Goal: Task Accomplishment & Management: Manage account settings

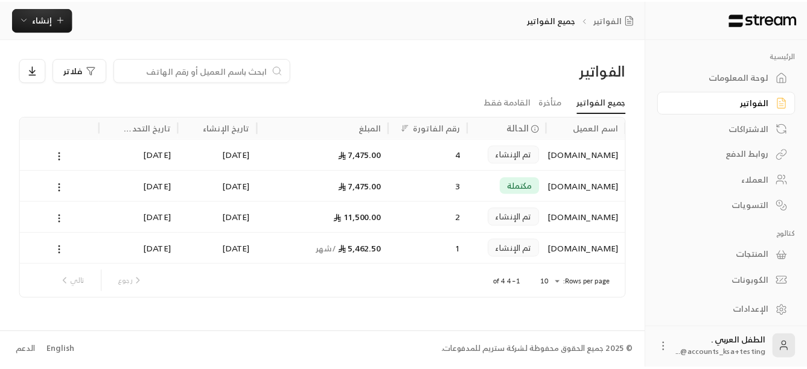
scroll to position [2, 0]
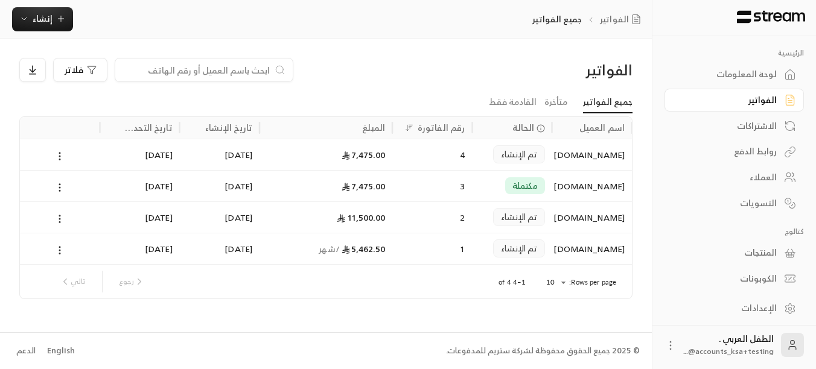
click at [763, 304] on div "الإعدادات" at bounding box center [728, 308] width 97 height 12
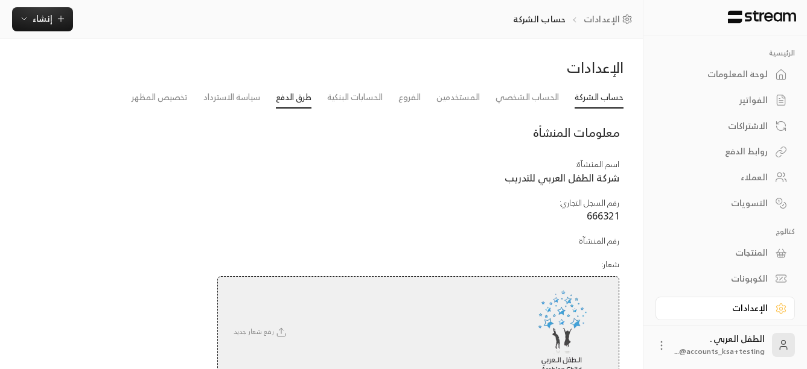
click at [282, 97] on link "طرق الدفع" at bounding box center [294, 98] width 36 height 22
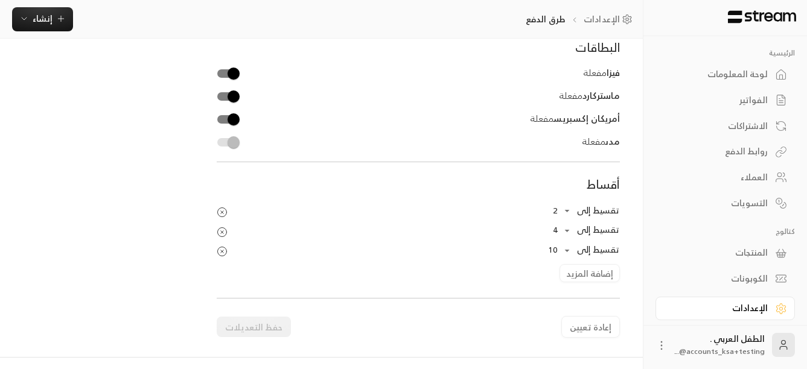
scroll to position [241, 0]
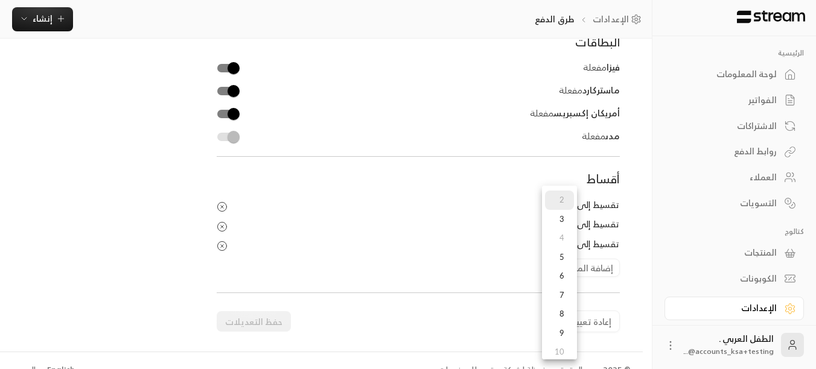
click at [223, 225] on div at bounding box center [408, 184] width 816 height 369
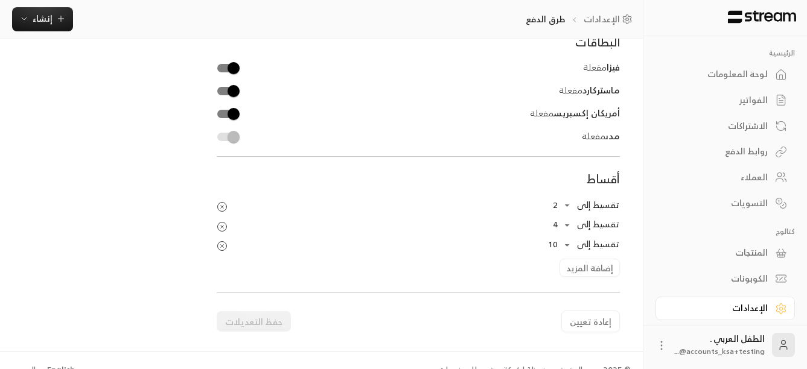
click at [223, 225] on icon "Products Preview" at bounding box center [222, 226] width 11 height 11
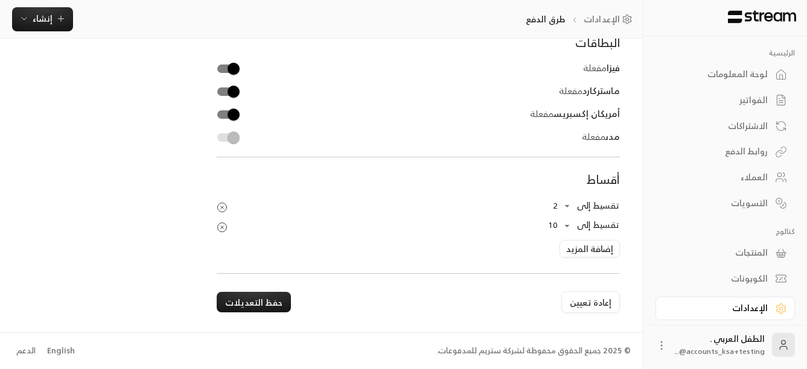
click at [219, 207] on icon "Products Preview" at bounding box center [222, 207] width 11 height 11
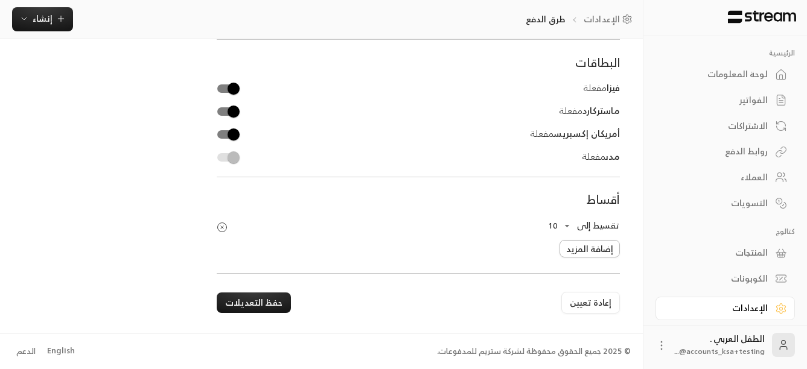
click at [586, 252] on button "إضافة المزيد" at bounding box center [589, 249] width 60 height 18
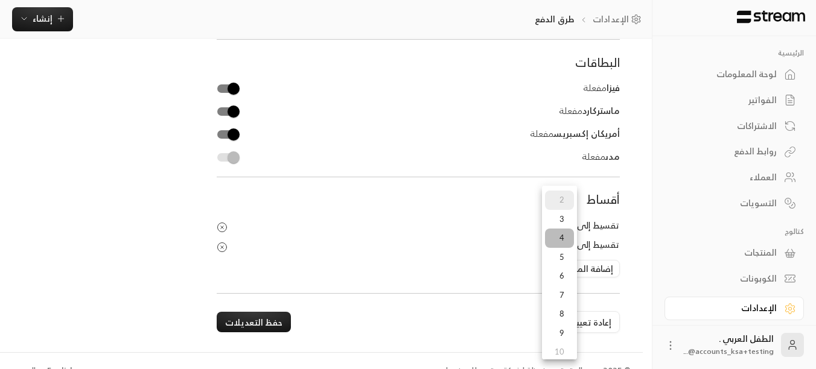
click at [562, 243] on li "4" at bounding box center [559, 238] width 29 height 19
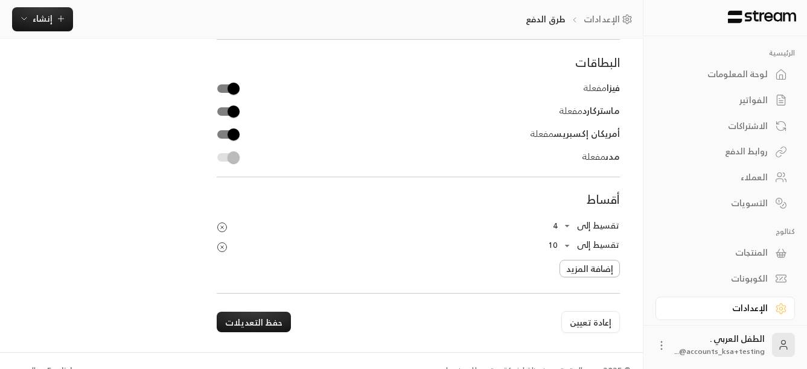
click at [597, 267] on button "إضافة المزيد" at bounding box center [589, 269] width 60 height 18
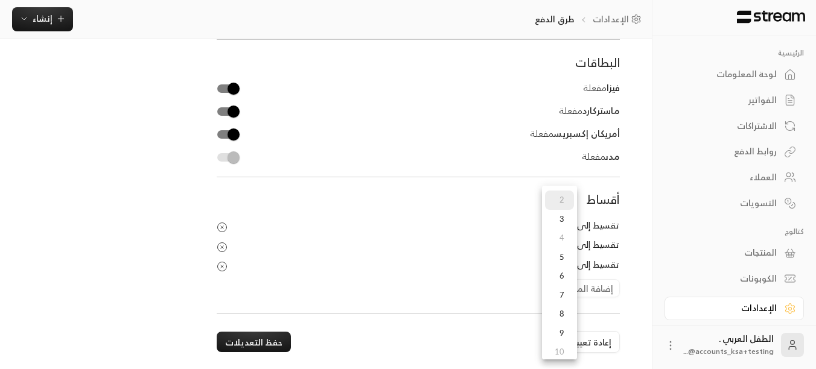
click at [566, 260] on li "5" at bounding box center [559, 257] width 29 height 19
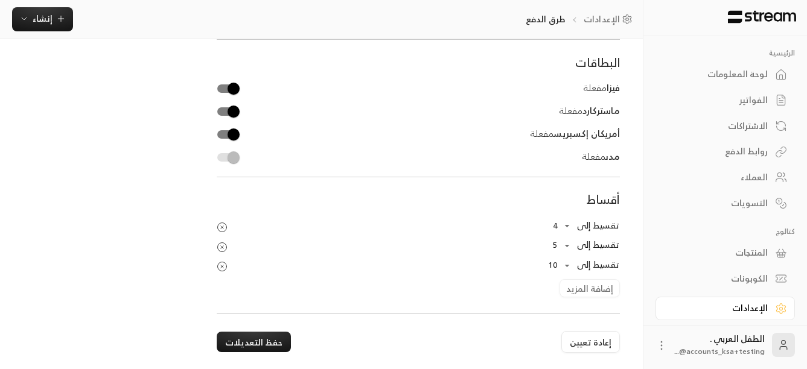
scroll to position [261, 0]
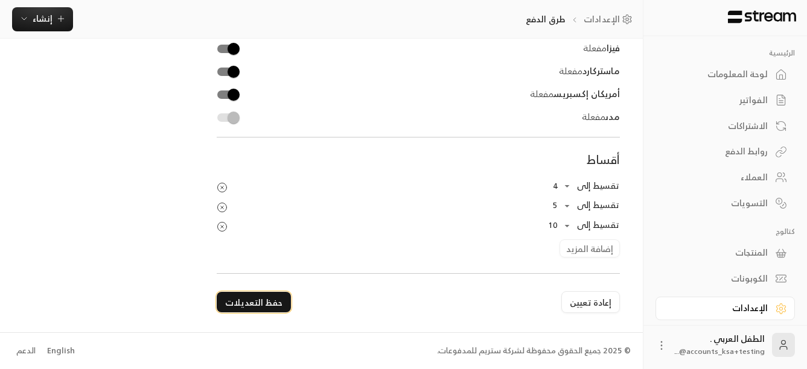
click at [258, 300] on button "حفظ التعديلات" at bounding box center [254, 302] width 74 height 21
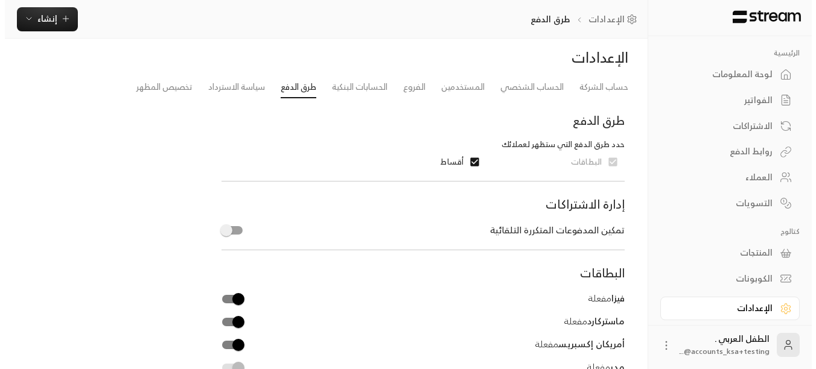
scroll to position [0, 0]
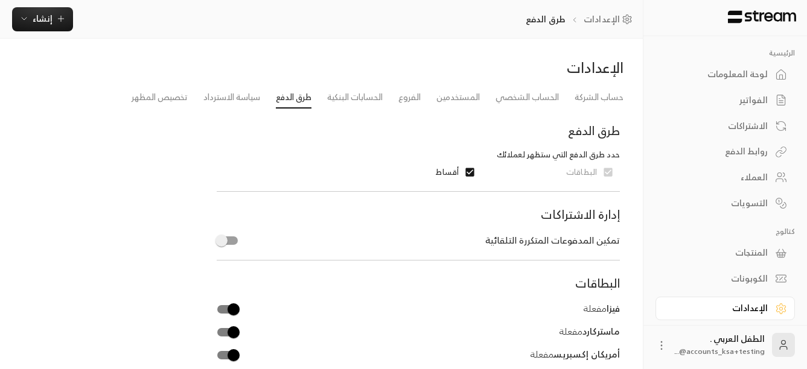
click at [754, 102] on div "الفواتير" at bounding box center [719, 100] width 97 height 12
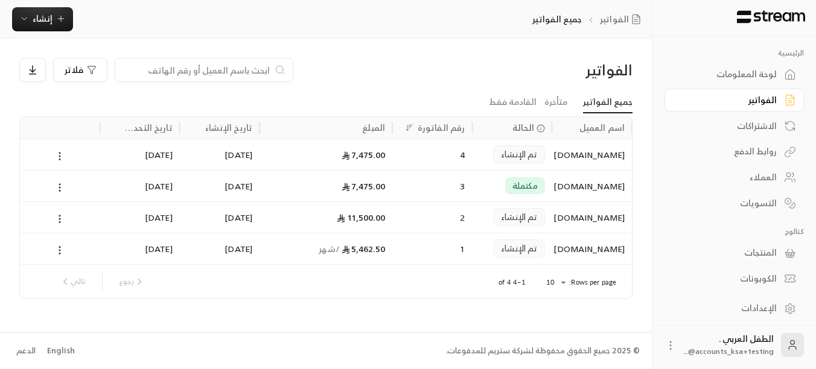
click at [751, 254] on div "المنتجات" at bounding box center [728, 253] width 97 height 12
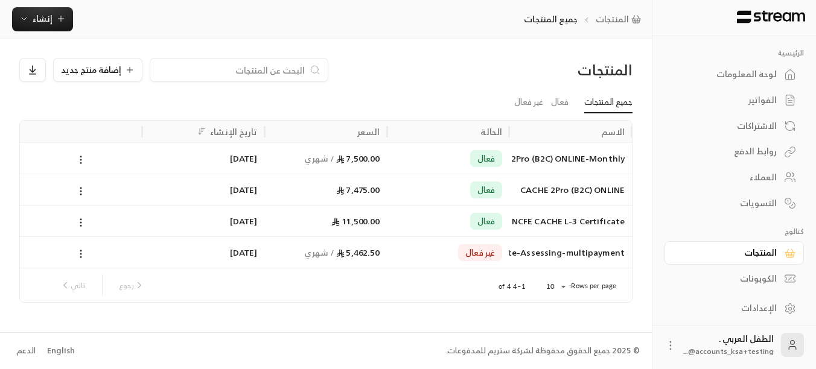
click at [74, 158] on button at bounding box center [80, 160] width 13 height 14
click at [125, 186] on li "تعديل" at bounding box center [116, 191] width 75 height 22
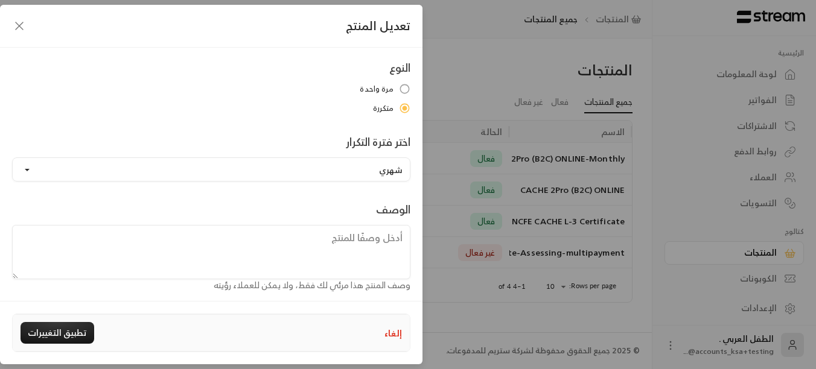
scroll to position [147, 0]
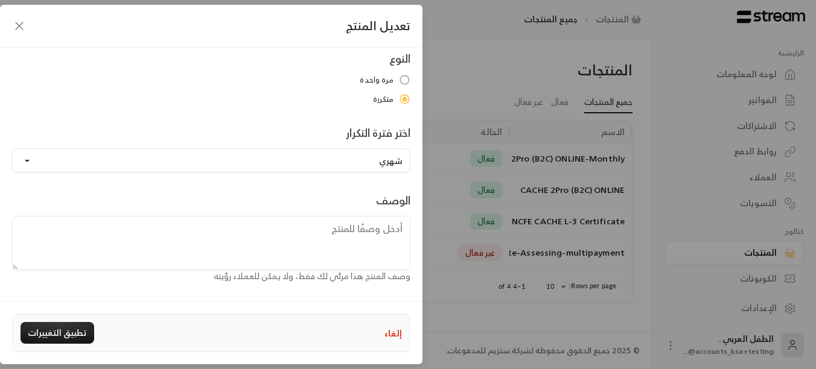
click at [20, 24] on icon "button" at bounding box center [19, 26] width 14 height 14
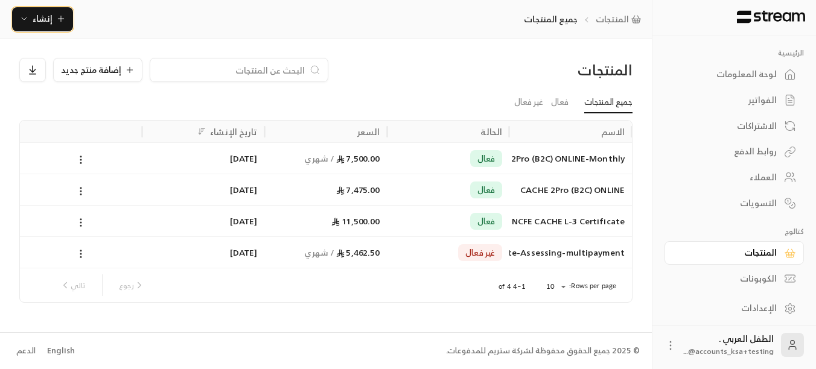
click at [63, 20] on icon "button" at bounding box center [61, 19] width 10 height 10
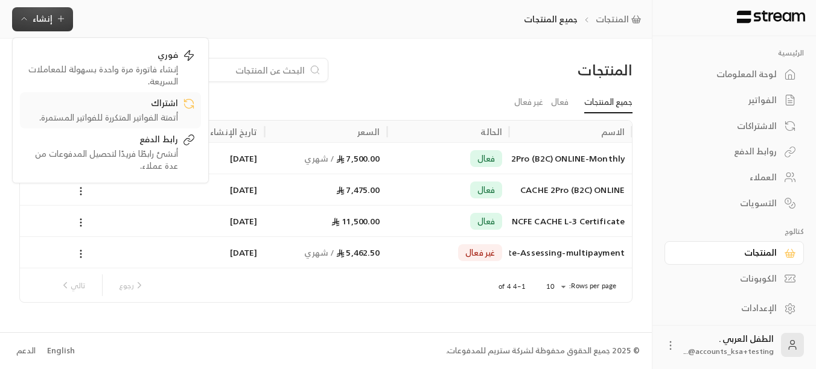
click at [159, 109] on div "اشتراك" at bounding box center [102, 104] width 152 height 14
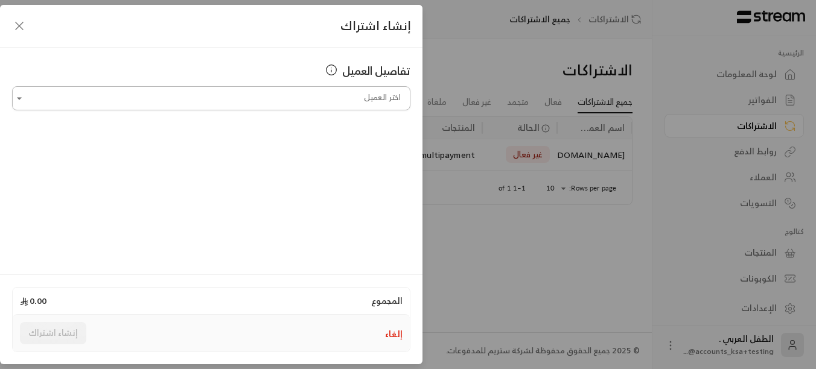
click at [309, 99] on input "اختر العميل" at bounding box center [211, 98] width 398 height 21
click at [19, 27] on icon "button" at bounding box center [19, 26] width 14 height 14
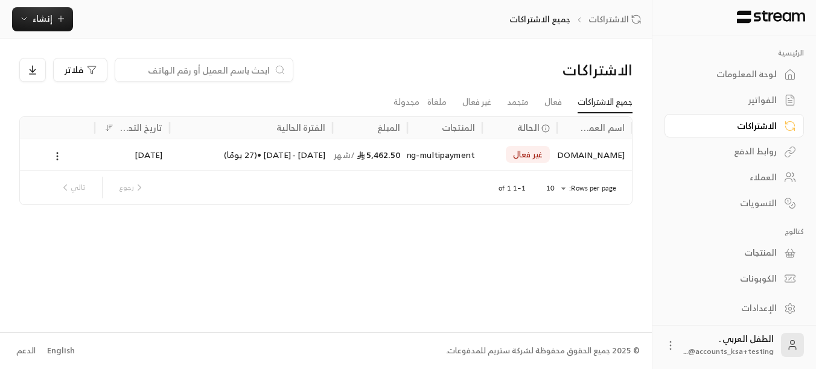
click at [761, 252] on div "المنتجات" at bounding box center [728, 253] width 97 height 12
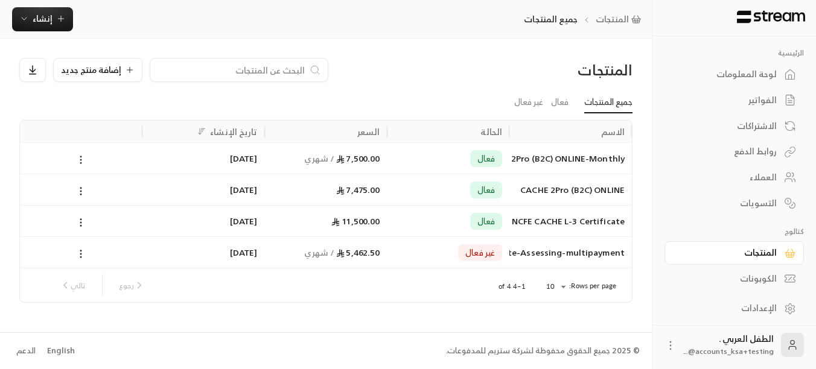
click at [84, 161] on icon at bounding box center [80, 160] width 11 height 11
click at [129, 190] on li "تعديل" at bounding box center [116, 191] width 75 height 22
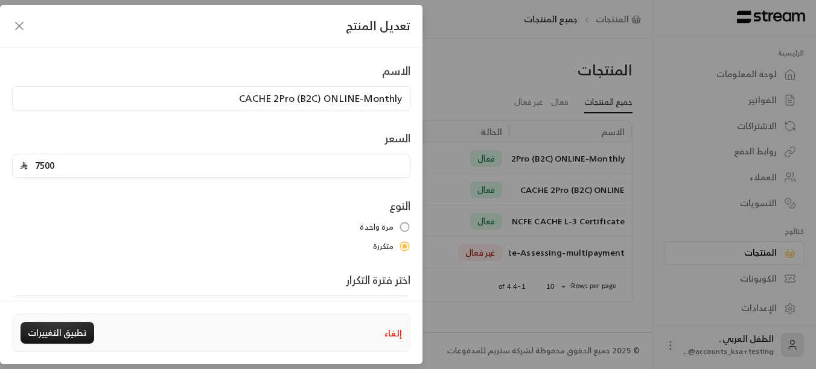
click at [45, 168] on input "7500" at bounding box center [215, 166] width 375 height 23
type input "1875"
click at [62, 334] on button "تطبيق التغييرات" at bounding box center [58, 333] width 74 height 22
type input "0"
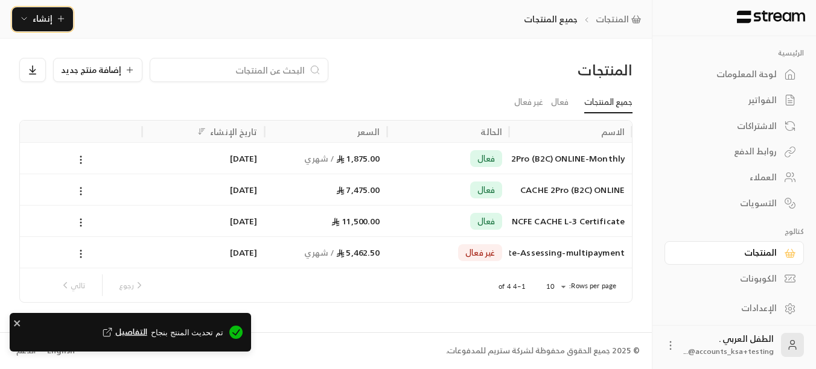
click at [63, 20] on icon "button" at bounding box center [61, 19] width 10 height 10
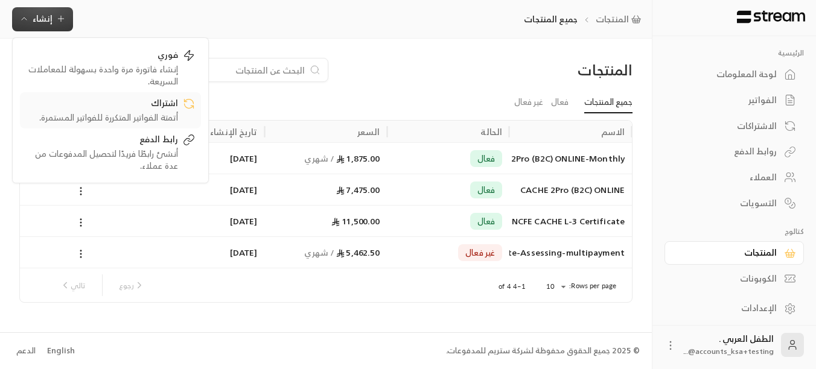
click at [133, 110] on div "اشتراك" at bounding box center [102, 104] width 152 height 14
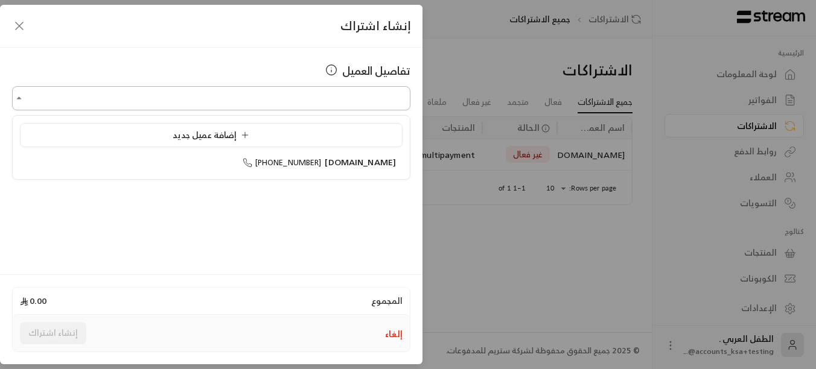
click at [321, 103] on input "اختر العميل" at bounding box center [211, 98] width 398 height 21
click at [322, 161] on span "[PHONE_NUMBER]" at bounding box center [282, 163] width 79 height 14
type input "**********"
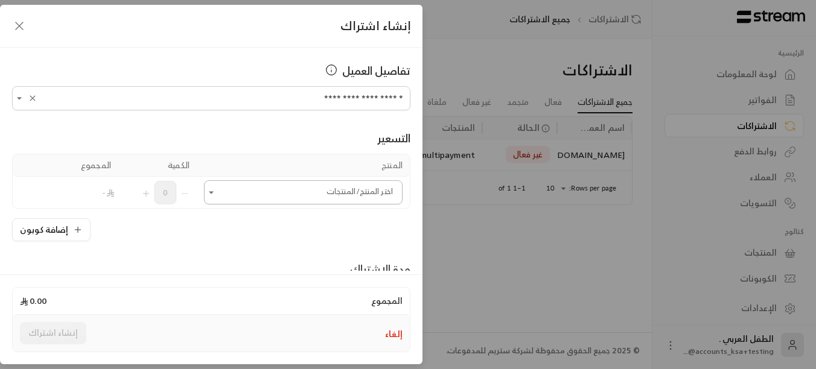
click at [319, 194] on input "اختر العميل" at bounding box center [303, 192] width 199 height 21
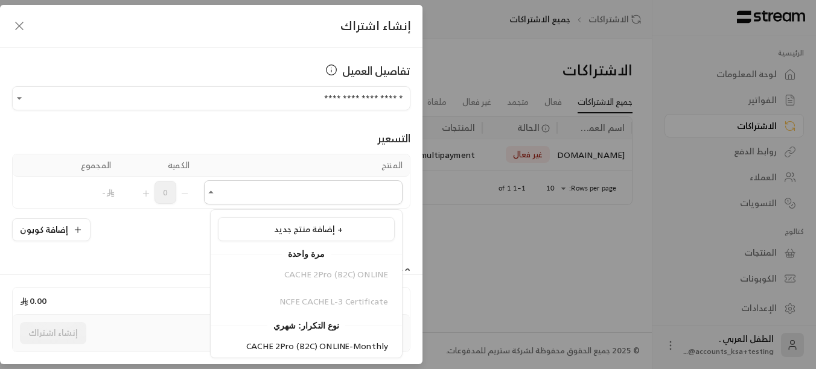
scroll to position [5, 0]
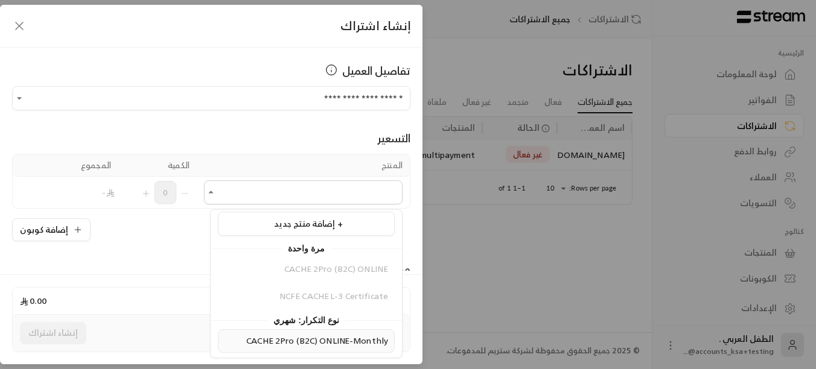
click at [333, 337] on span "CACHE 2Pro (B2C) ONLINE-Monthly" at bounding box center [317, 340] width 142 height 15
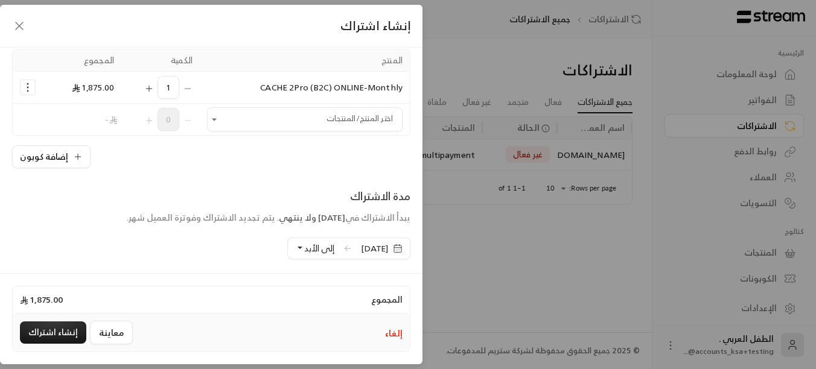
scroll to position [181, 0]
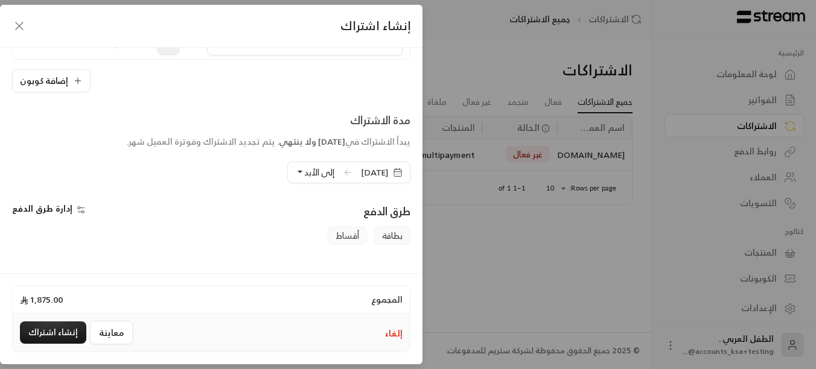
click at [295, 176] on button "إلى الأبد" at bounding box center [314, 172] width 39 height 21
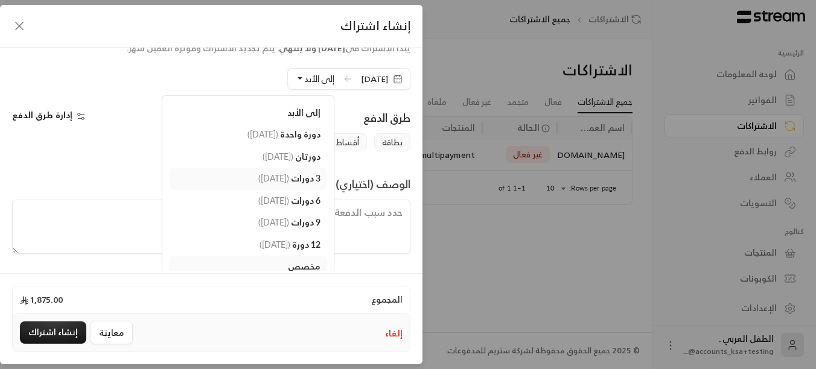
scroll to position [288, 0]
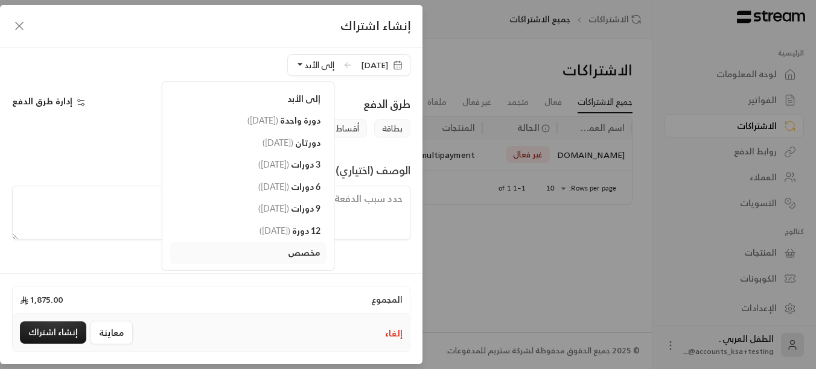
click at [270, 254] on div "مخصص" at bounding box center [248, 253] width 145 height 13
type input "4"
click at [188, 261] on button "تطبيق" at bounding box center [205, 257] width 59 height 21
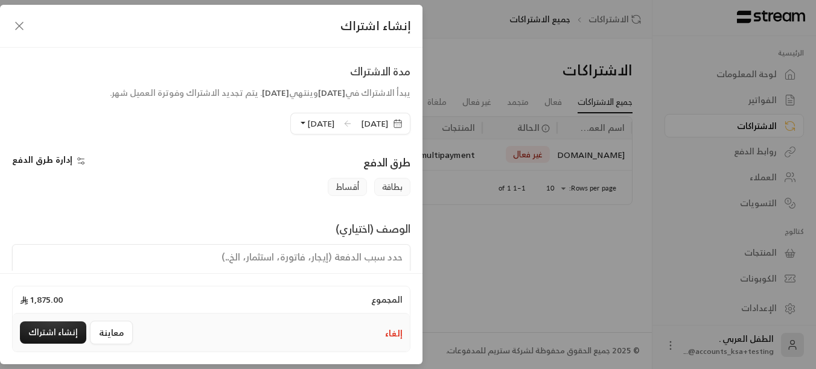
scroll to position [212, 0]
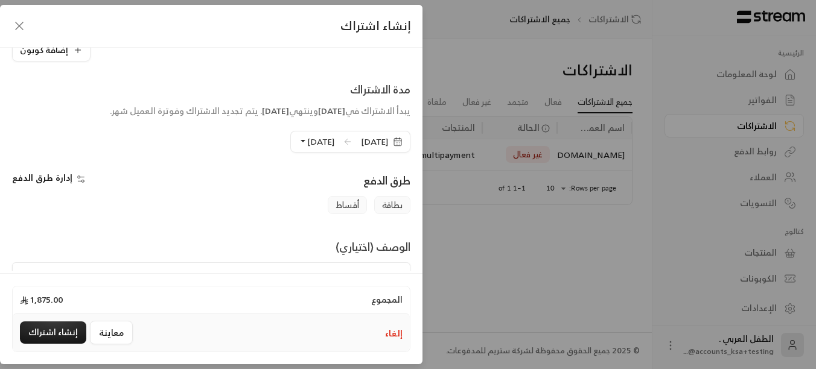
click at [298, 145] on button "[DATE]" at bounding box center [316, 142] width 36 height 21
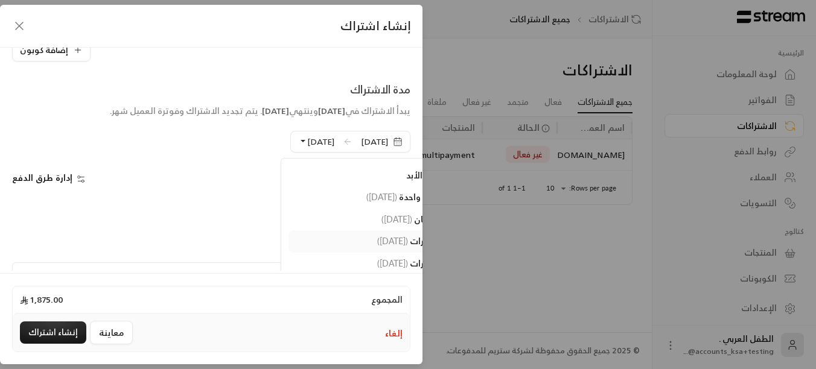
click at [377, 244] on span "( [DATE] )" at bounding box center [392, 241] width 31 height 10
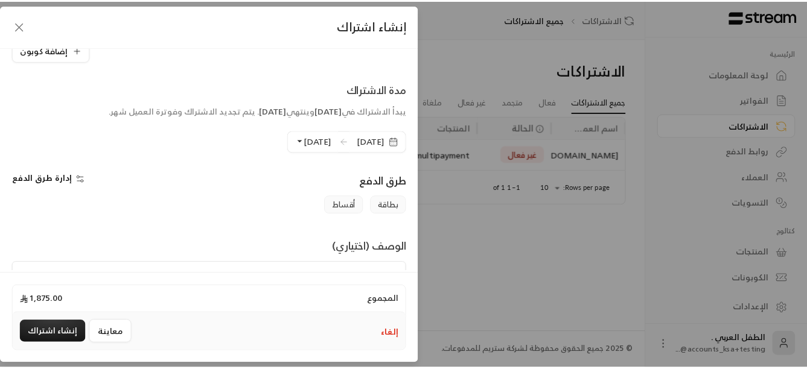
scroll to position [272, 0]
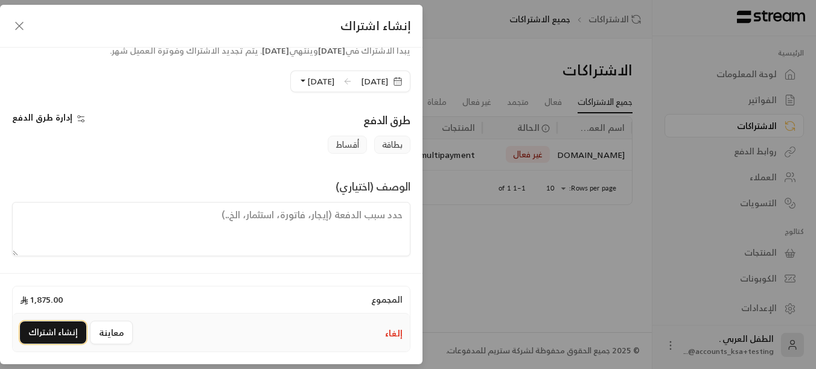
click at [45, 336] on button "إنشاء اشتراك" at bounding box center [53, 333] width 66 height 22
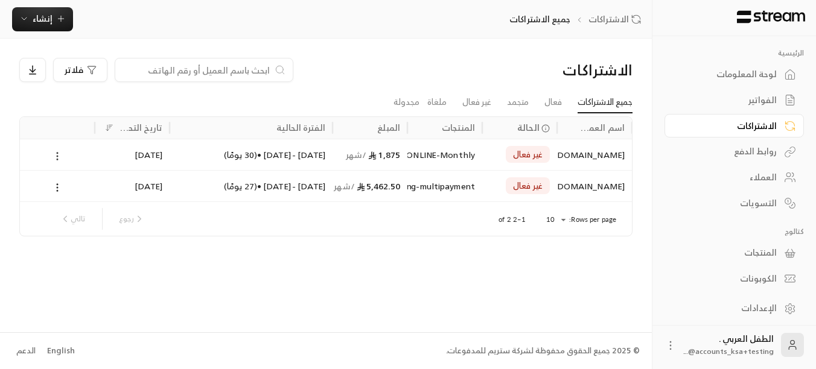
click at [54, 154] on icon at bounding box center [57, 156] width 11 height 11
click at [76, 188] on link "عرض" at bounding box center [71, 188] width 31 height 22
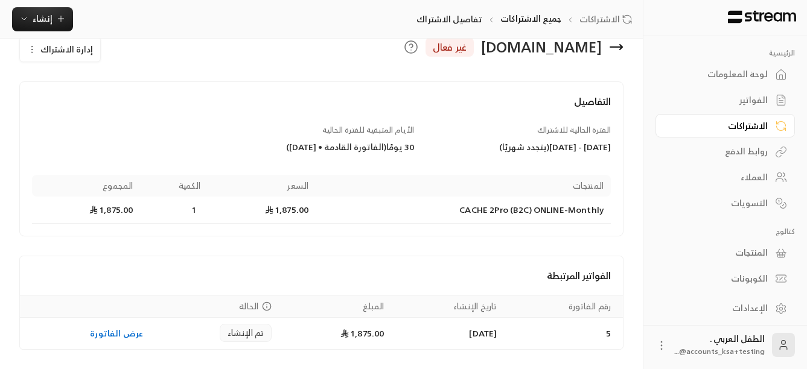
scroll to position [62, 0]
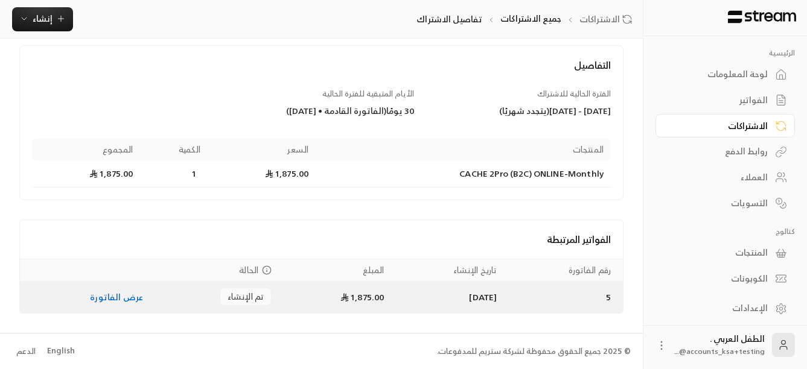
click at [130, 302] on link "عرض الفاتورة" at bounding box center [116, 297] width 53 height 15
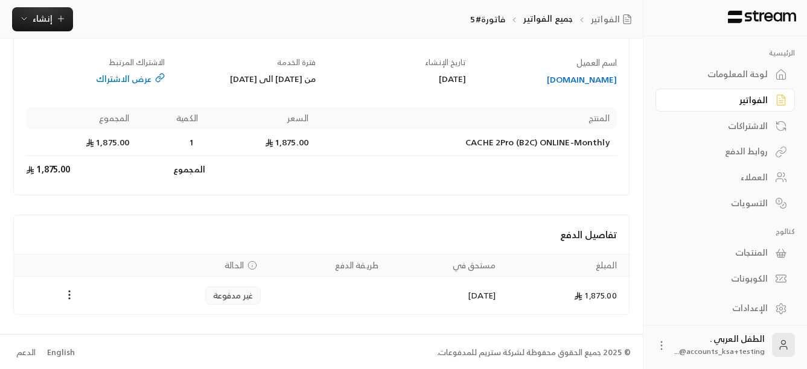
scroll to position [95, 0]
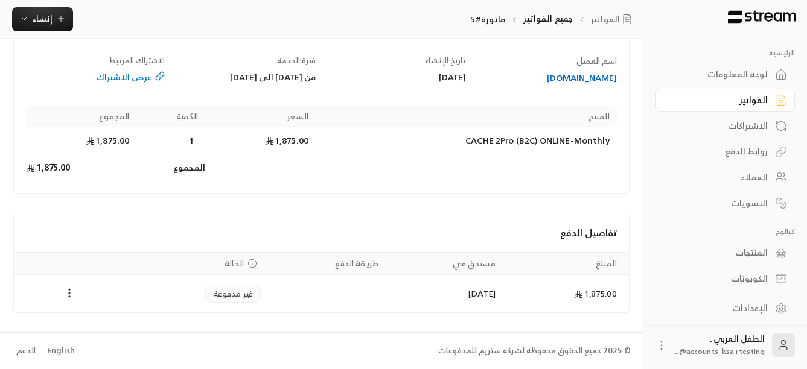
click at [143, 75] on div "عرض الاشتراك" at bounding box center [95, 77] width 139 height 12
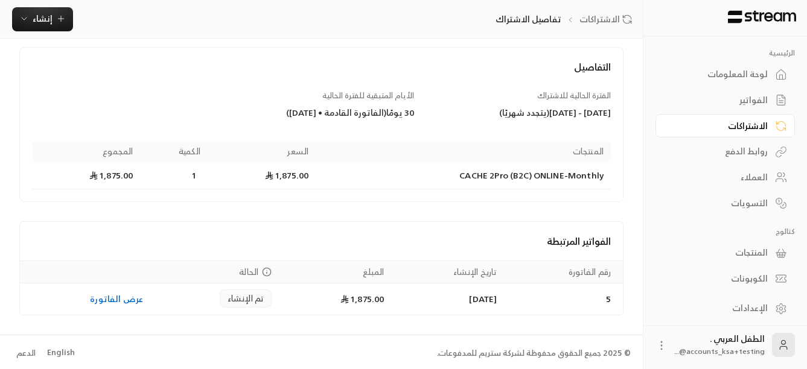
scroll to position [62, 0]
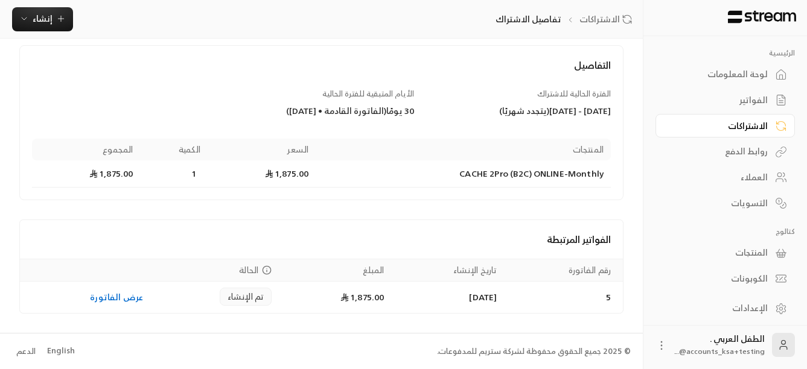
click at [751, 171] on div "العملاء" at bounding box center [719, 177] width 97 height 12
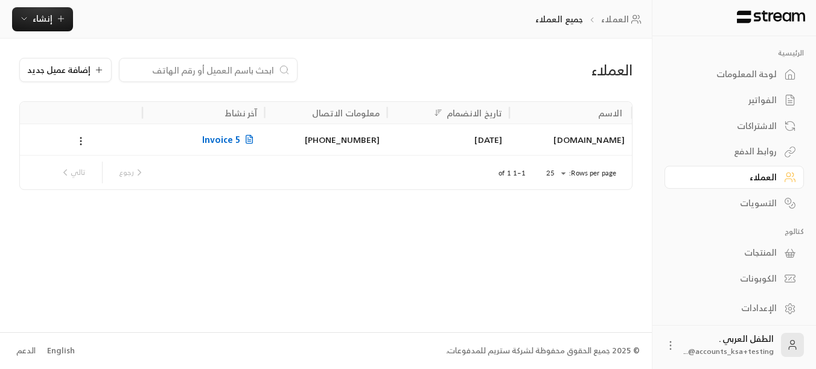
click at [217, 135] on span "Invoice 5" at bounding box center [230, 139] width 56 height 15
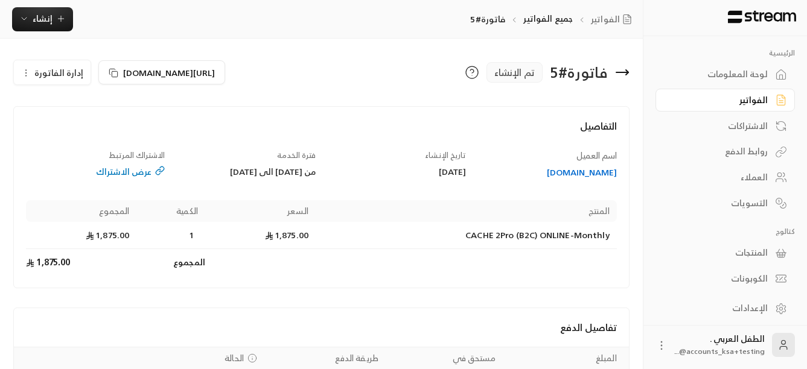
click at [40, 75] on span "إدارة الفاتورة" at bounding box center [58, 72] width 49 height 15
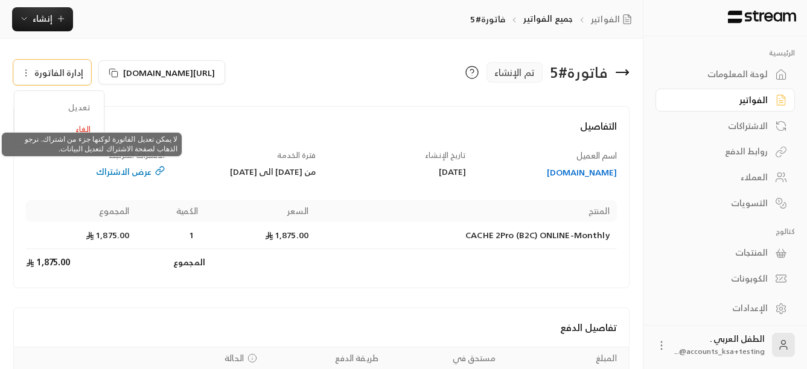
click at [79, 104] on span "تعديل" at bounding box center [59, 108] width 75 height 22
click at [80, 107] on span "تعديل" at bounding box center [59, 108] width 75 height 22
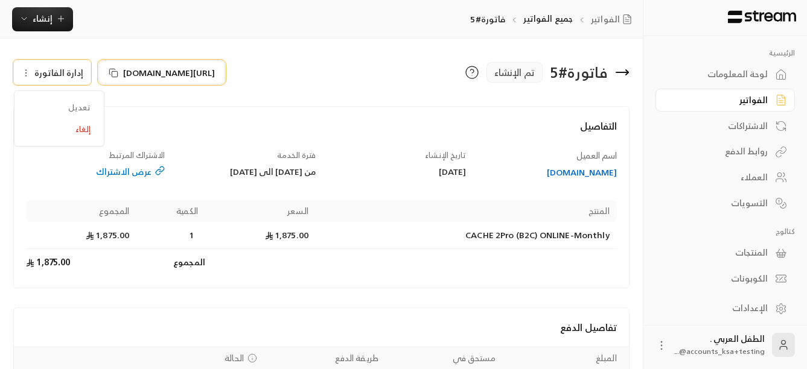
click at [110, 72] on icon at bounding box center [114, 73] width 10 height 10
click at [744, 128] on div "الاشتراكات" at bounding box center [719, 126] width 97 height 12
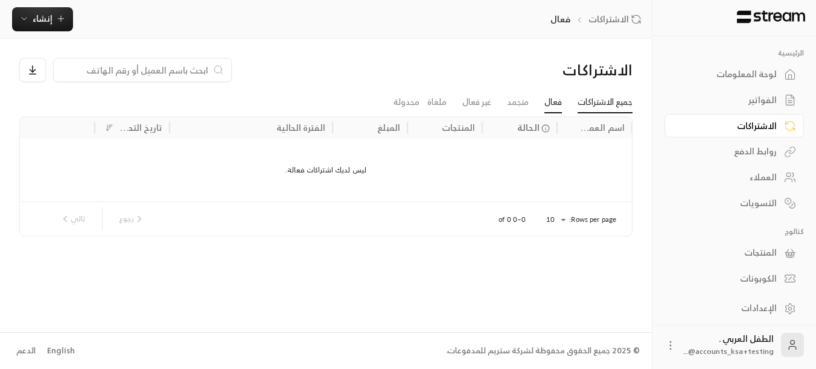
click at [607, 103] on link "جميع الاشتراكات" at bounding box center [605, 103] width 55 height 22
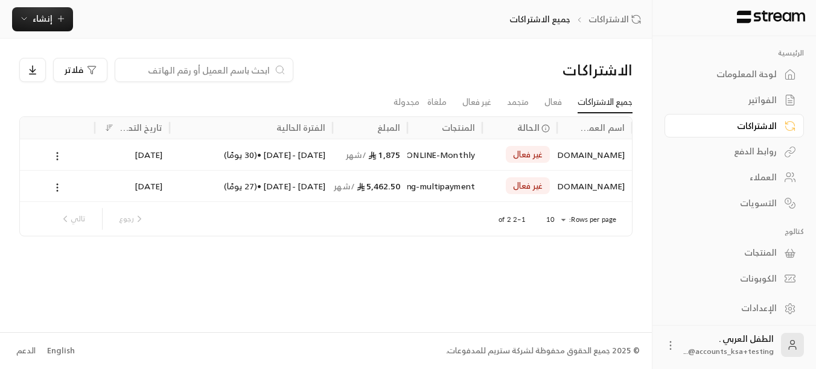
click at [761, 97] on div "الفواتير" at bounding box center [728, 100] width 97 height 12
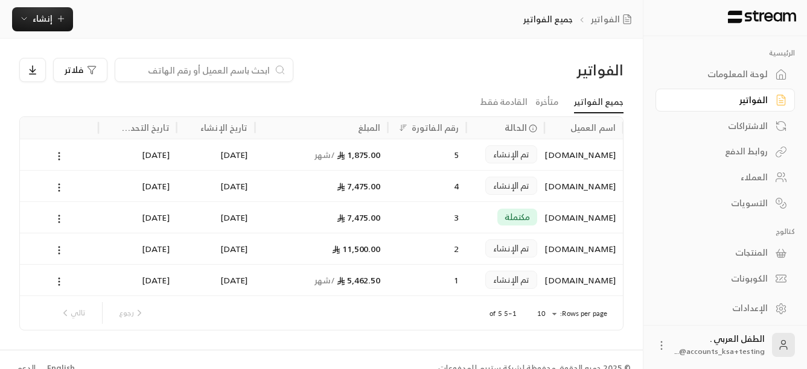
click at [752, 128] on div "الاشتراكات" at bounding box center [719, 126] width 97 height 12
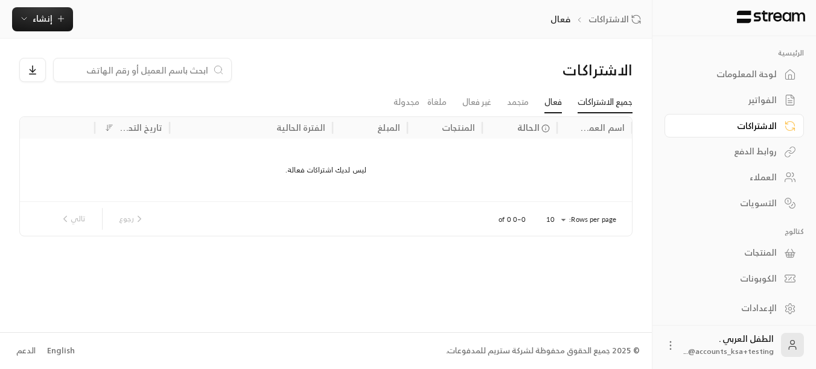
click at [596, 107] on link "جميع الاشتراكات" at bounding box center [605, 103] width 55 height 22
